Goal: Task Accomplishment & Management: Manage account settings

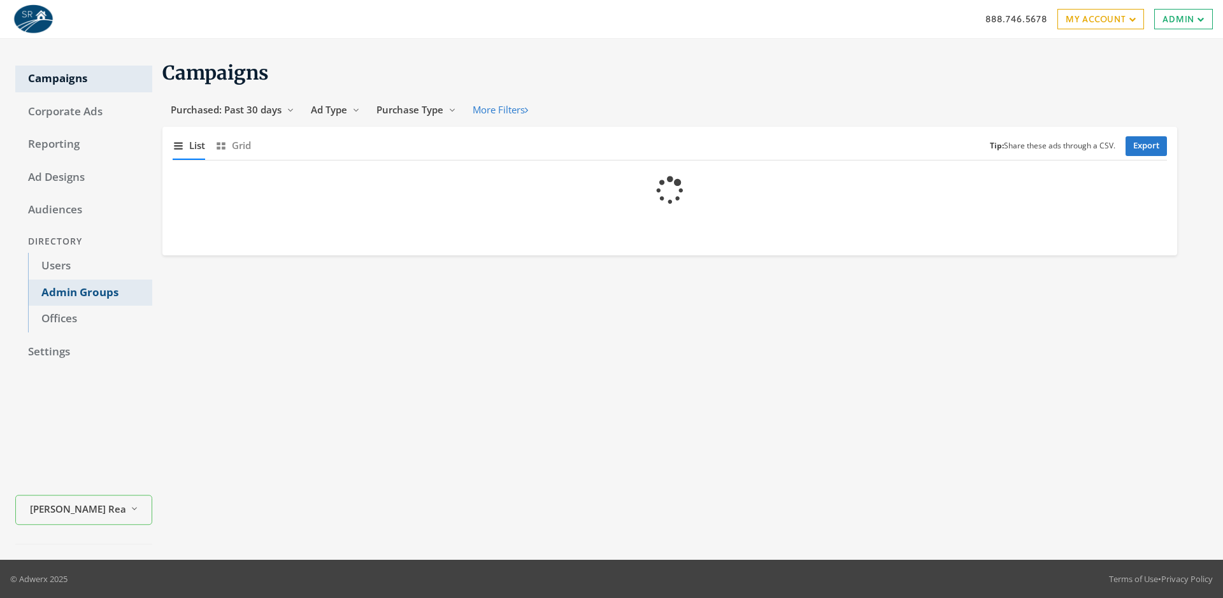
click at [90, 292] on link "Admin Groups" at bounding box center [90, 293] width 124 height 27
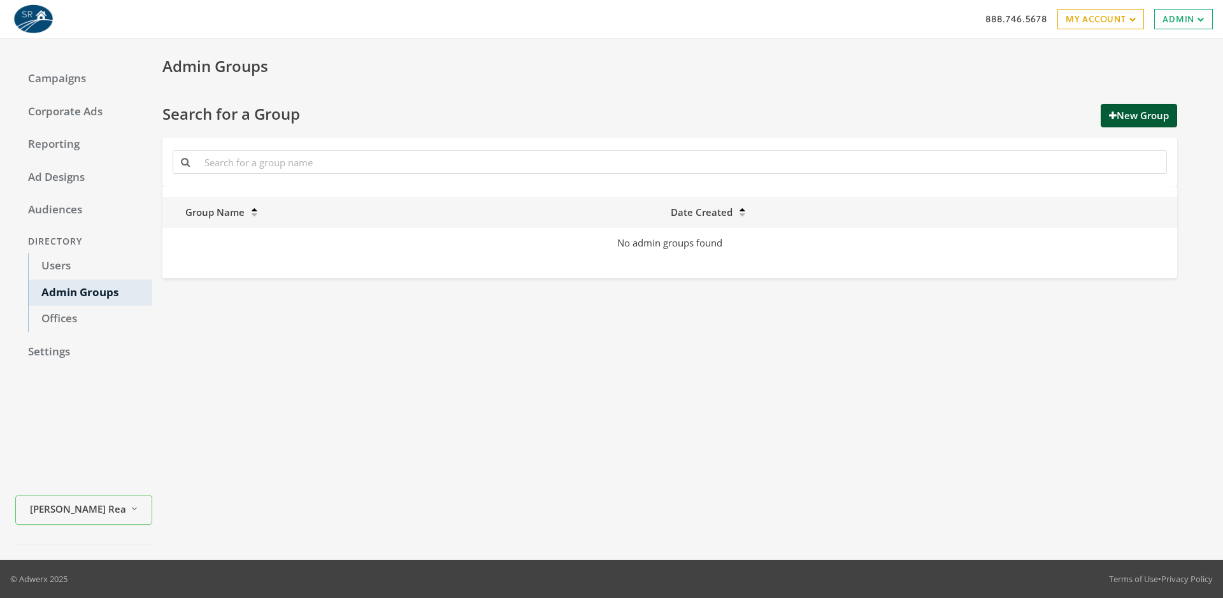
click at [1137, 115] on button "New Group" at bounding box center [1139, 116] width 76 height 24
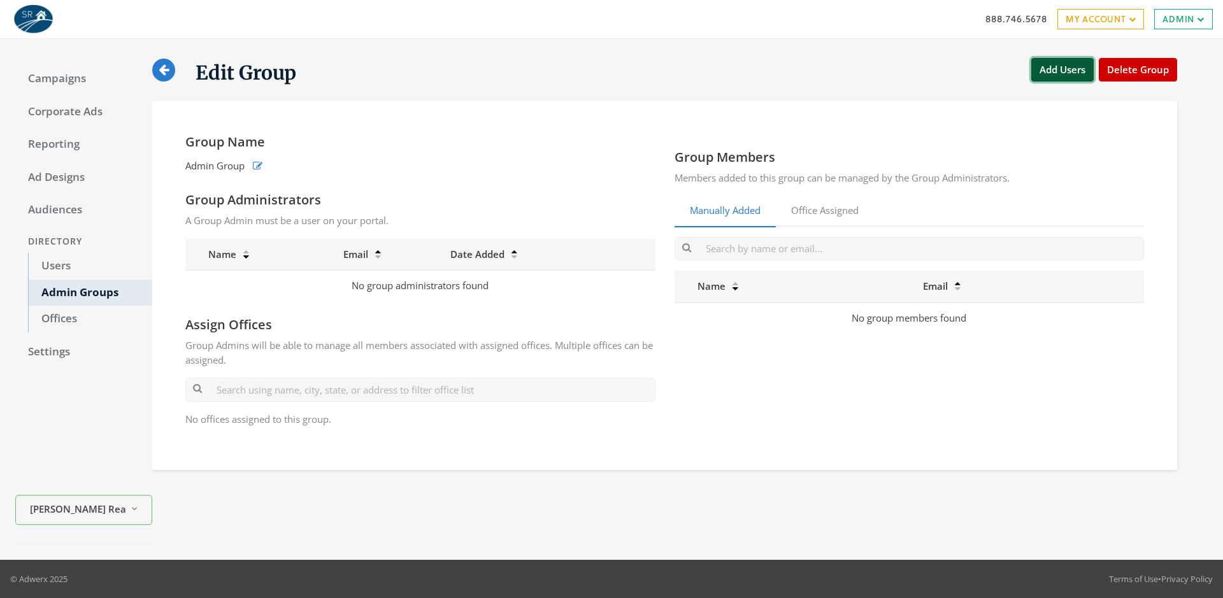
click at [1062, 69] on button "Add Users" at bounding box center [1063, 70] width 62 height 24
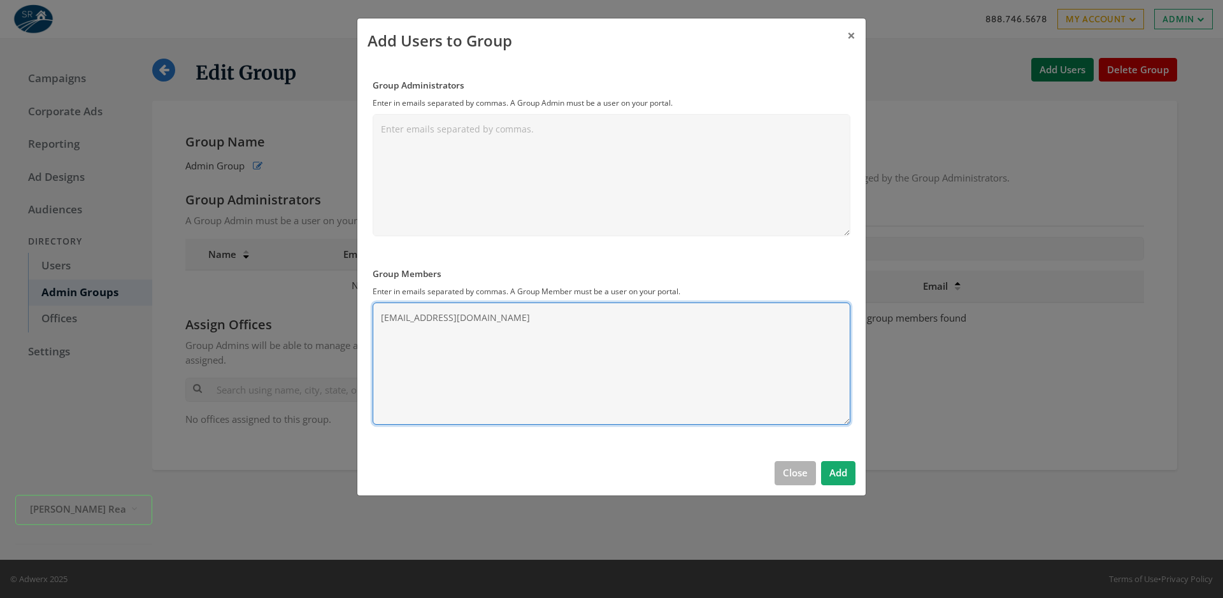
type textarea "[EMAIL_ADDRESS][DOMAIN_NAME]"
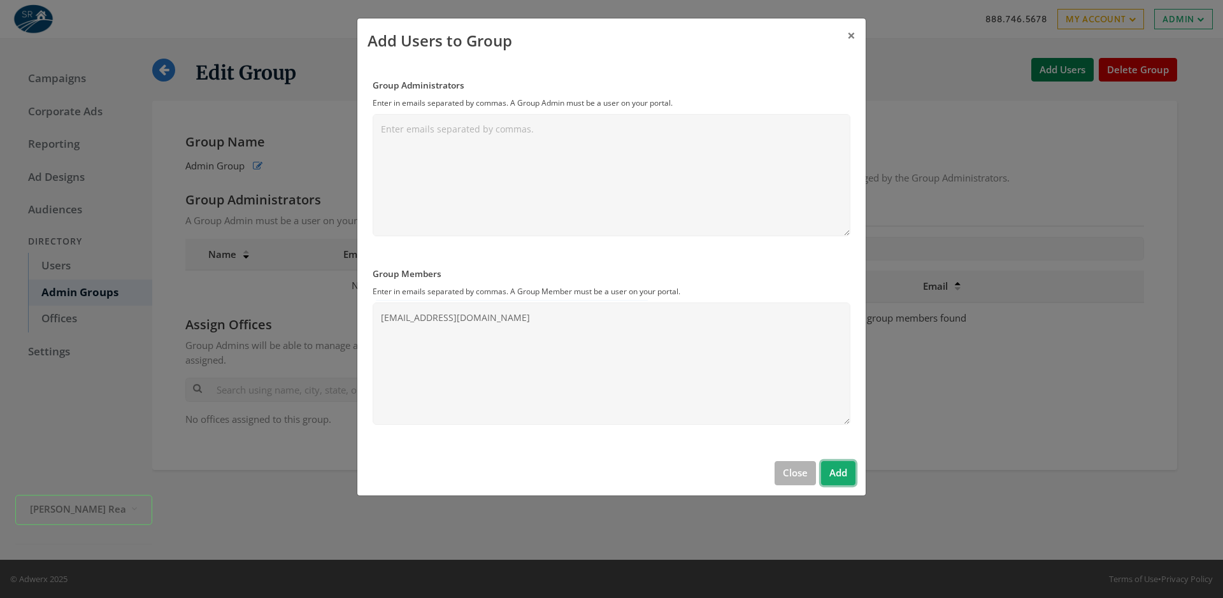
click at [838, 473] on button "Add" at bounding box center [838, 473] width 34 height 24
